Goal: Communication & Community: Answer question/provide support

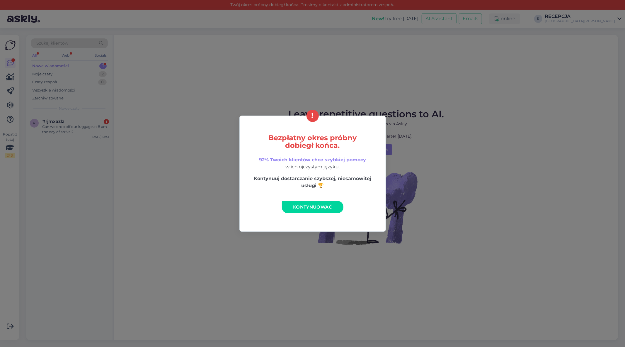
click at [320, 211] on link "Kontynuować" at bounding box center [313, 207] width 62 height 12
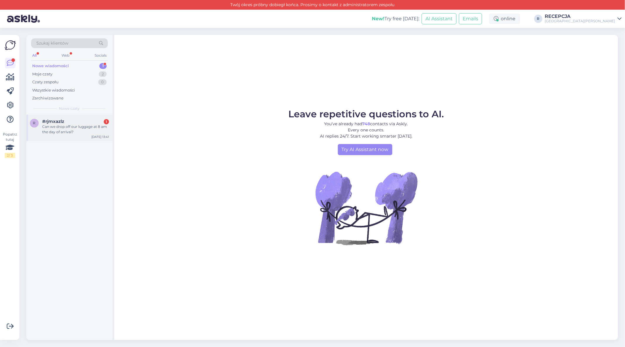
click at [68, 121] on div "#rjmxazlz 1" at bounding box center [75, 121] width 67 height 5
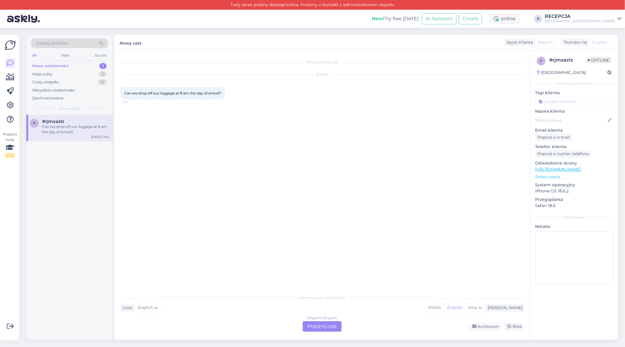
click at [327, 327] on div "English to English Przejmij czat" at bounding box center [322, 326] width 39 height 11
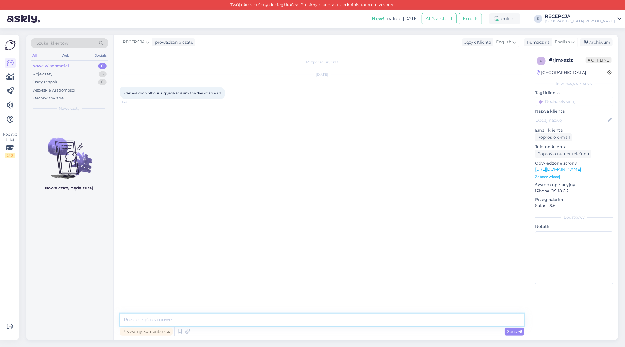
click at [179, 314] on textarea at bounding box center [322, 319] width 404 height 12
click at [203, 320] on textarea "Hello, yes of course, receptin is opne 24/7 so you can come whenever you want t…" at bounding box center [322, 319] width 404 height 12
click at [180, 321] on textarea "Hello, yes of course, receptin is open 24/7 so you can come whenever you want t…" at bounding box center [322, 319] width 404 height 12
click at [177, 320] on textarea "Hello, yes of course, receptin is open 24/7 so you can come whenever you want t…" at bounding box center [322, 319] width 404 height 12
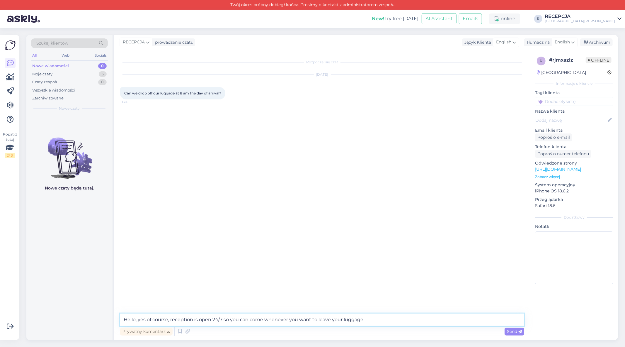
click at [371, 321] on textarea "Hello, yes of course, reception is open 24/7 so you can come whenever you want …" at bounding box center [322, 319] width 404 height 12
type textarea "Hello, yes of course, reception is open 24/7 so you can come whenever you want …"
